Goal: Task Accomplishment & Management: Manage account settings

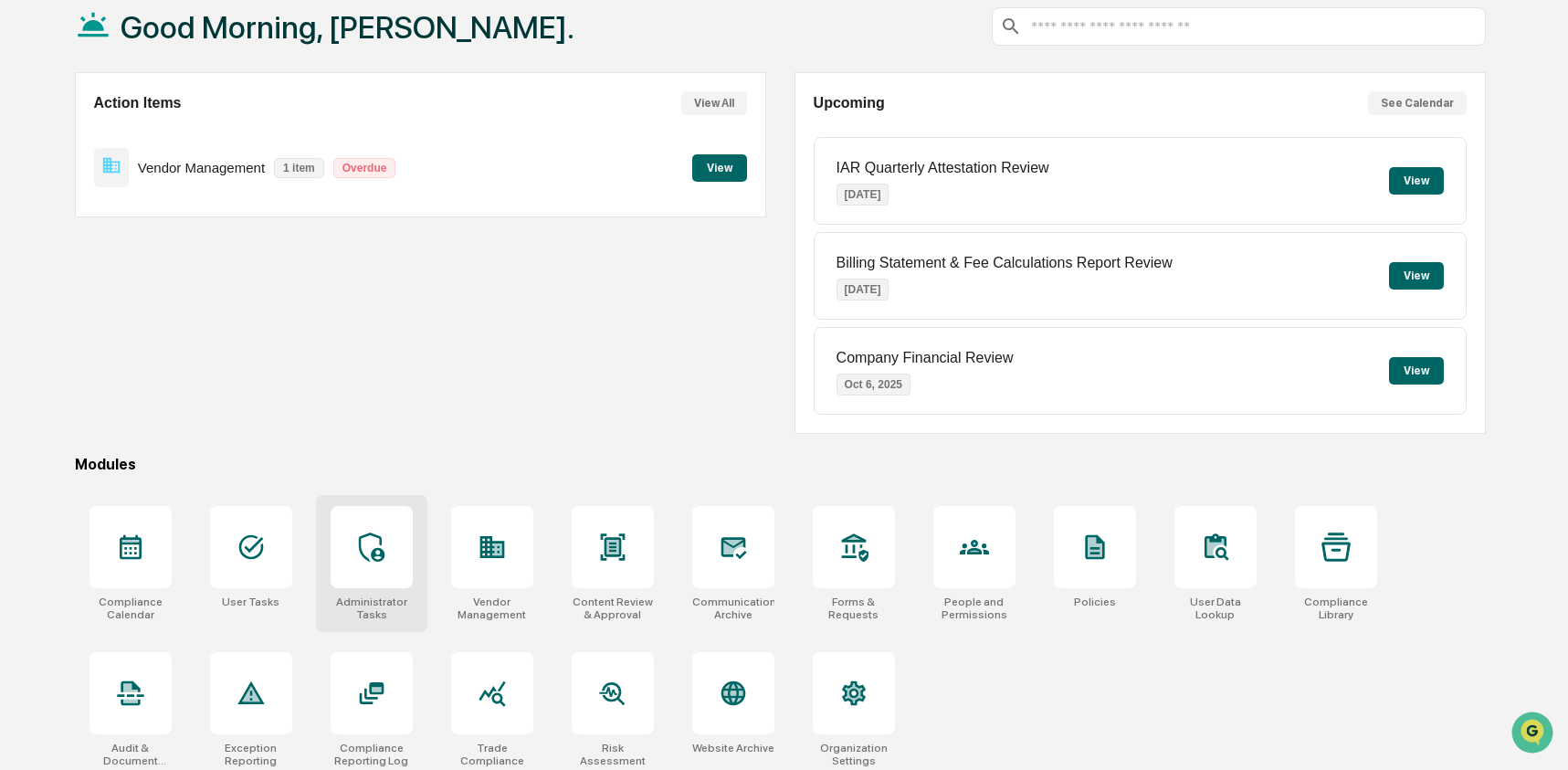
scroll to position [118, 0]
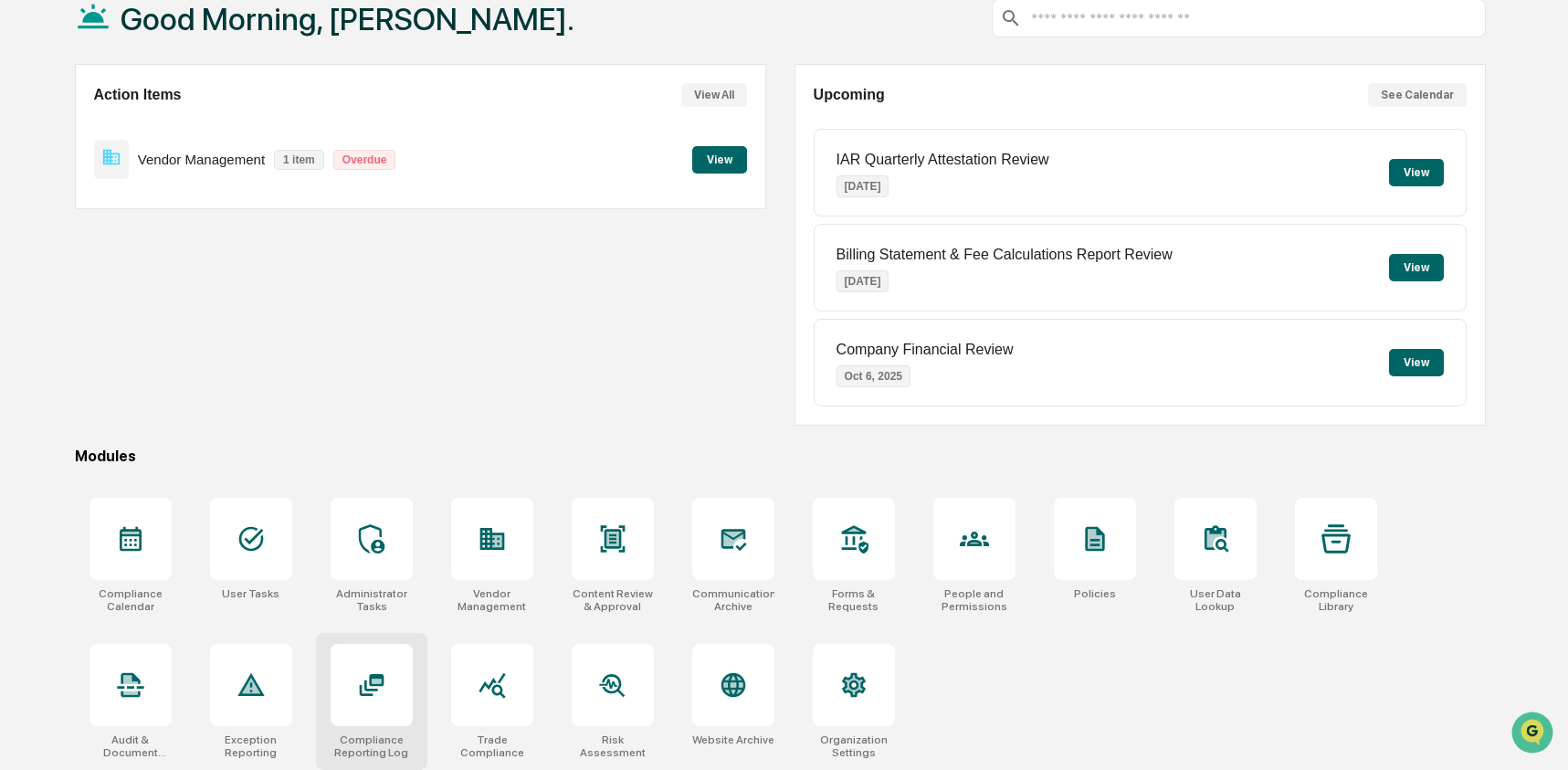
click at [362, 706] on div at bounding box center [371, 685] width 82 height 82
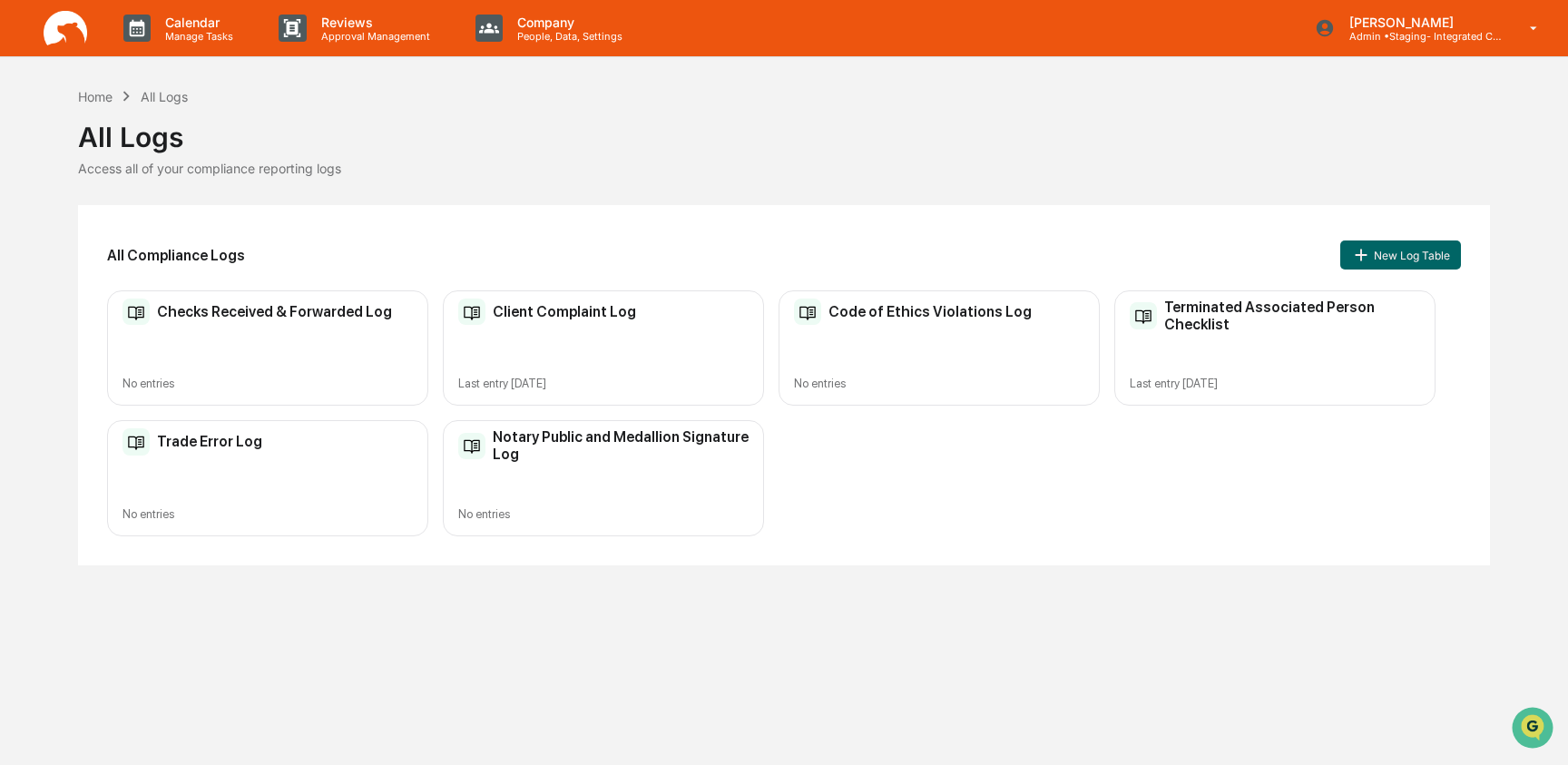
click at [1411, 56] on div "Calendar Manage Tasks Reviews Approval Management Company People, Data, Setting…" at bounding box center [784, 28] width 1568 height 57
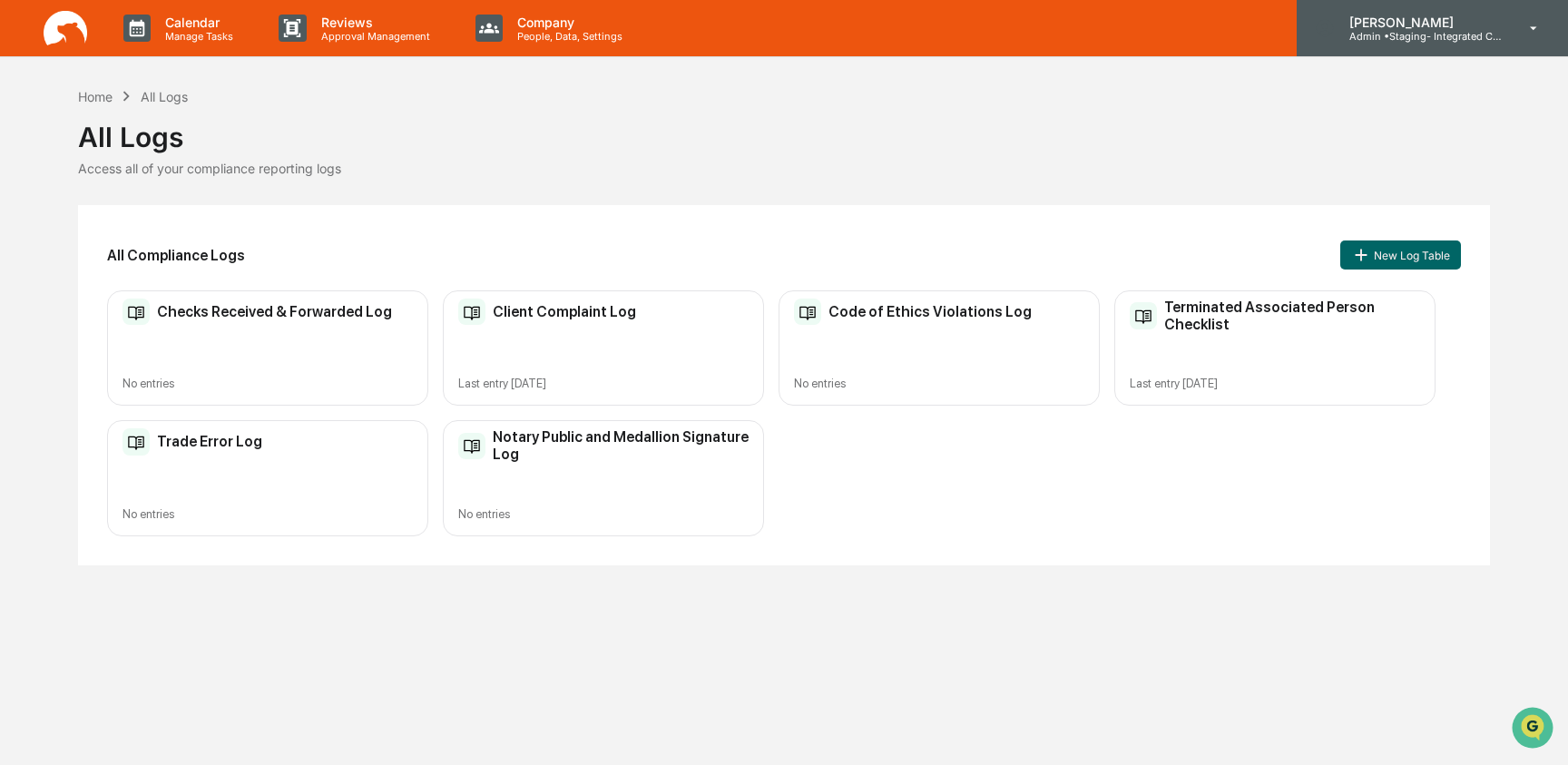
click at [1416, 28] on p "[PERSON_NAME]" at bounding box center [1420, 22] width 169 height 15
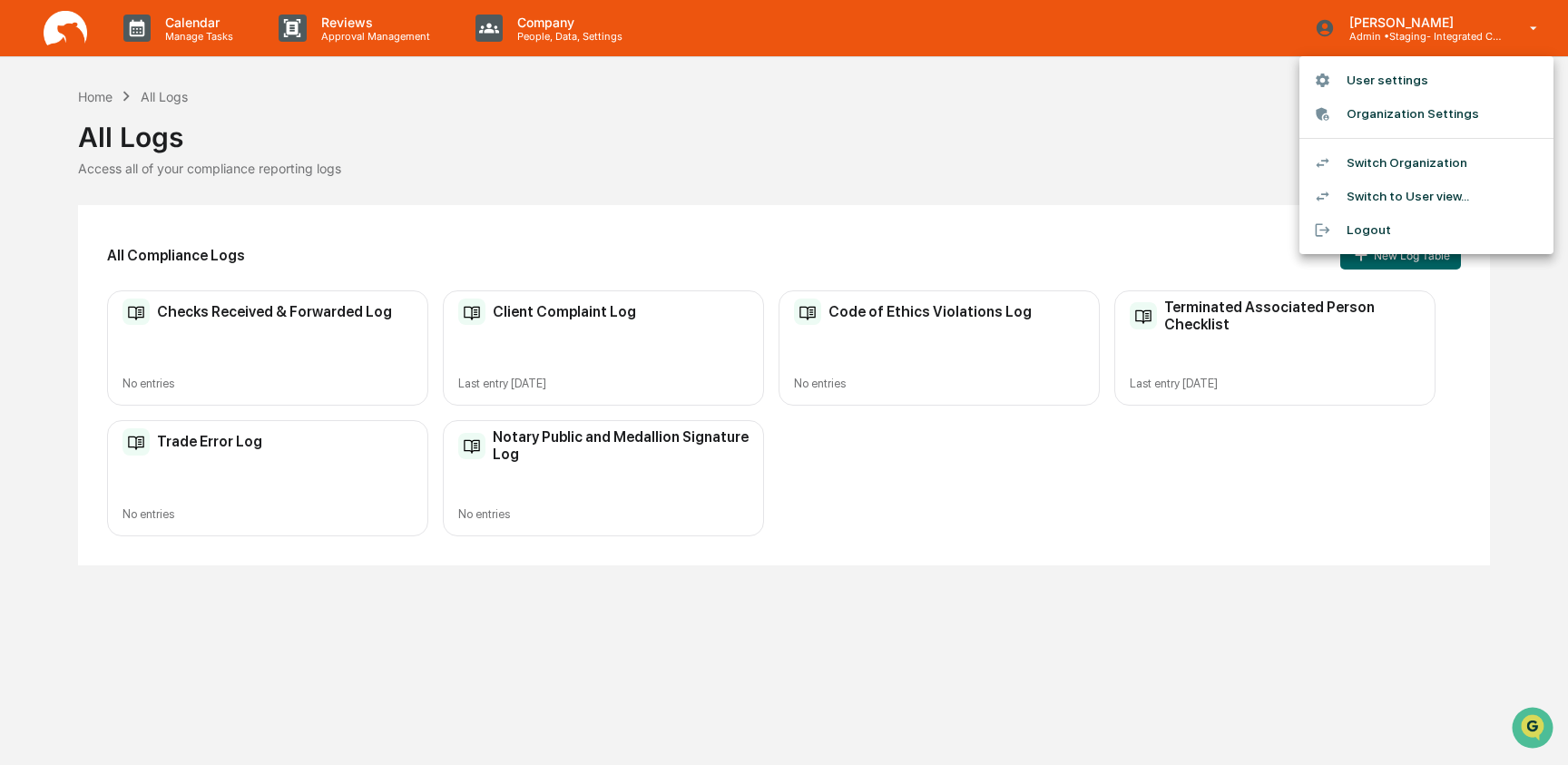
click at [1415, 168] on li "Switch Organization" at bounding box center [1427, 163] width 255 height 34
